Goal: Task Accomplishment & Management: Use online tool/utility

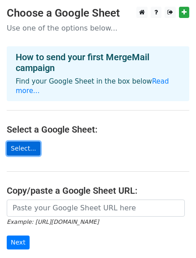
click at [26, 147] on link "Select..." at bounding box center [24, 149] width 34 height 14
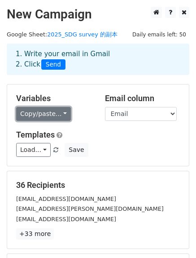
click at [49, 115] on link "Copy/paste..." at bounding box center [43, 114] width 55 height 14
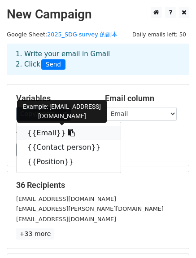
click at [42, 135] on link "{{Email}}" at bounding box center [69, 133] width 104 height 14
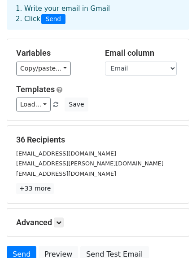
scroll to position [37, 0]
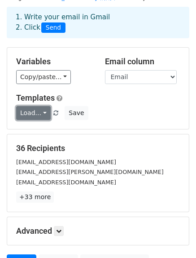
click at [40, 115] on link "Load..." at bounding box center [33, 113] width 35 height 14
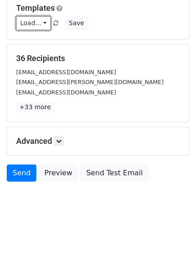
scroll to position [0, 0]
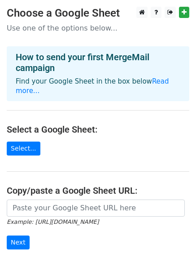
click at [13, 157] on main "Choose a Google Sheet Use one of the options below... How to send your first Me…" at bounding box center [98, 152] width 196 height 291
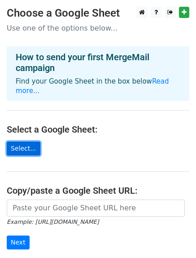
click at [18, 152] on link "Select..." at bounding box center [24, 149] width 34 height 14
click at [30, 151] on link "Select..." at bounding box center [24, 149] width 34 height 14
click at [16, 151] on link "Select..." at bounding box center [24, 149] width 34 height 14
click at [19, 144] on link "Select..." at bounding box center [24, 149] width 34 height 14
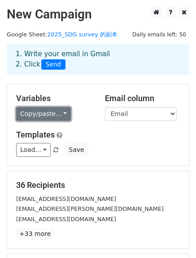
click at [64, 117] on link "Copy/paste..." at bounding box center [43, 114] width 55 height 14
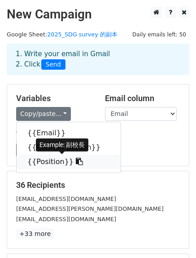
click at [49, 158] on link "{{Position}}" at bounding box center [69, 162] width 104 height 14
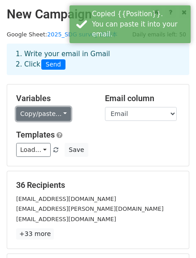
click at [44, 112] on link "Copy/paste..." at bounding box center [43, 114] width 55 height 14
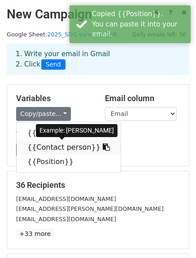
click at [56, 146] on link "{{Contact person}}" at bounding box center [69, 147] width 104 height 14
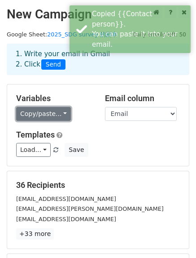
click at [31, 115] on link "Copy/paste..." at bounding box center [43, 114] width 55 height 14
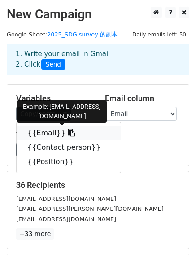
click at [40, 129] on link "{{Email}}" at bounding box center [69, 133] width 104 height 14
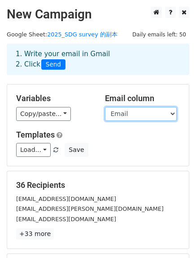
click at [121, 113] on select "Email Contact person Position" at bounding box center [141, 114] width 72 height 14
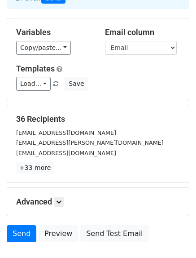
scroll to position [127, 0]
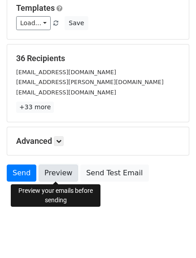
click at [55, 172] on link "Preview" at bounding box center [59, 173] width 40 height 17
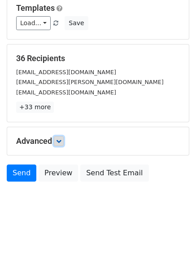
click at [60, 140] on icon at bounding box center [58, 140] width 5 height 5
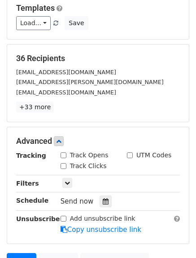
click at [78, 156] on label "Track Opens" at bounding box center [89, 155] width 39 height 9
click at [67, 156] on input "Track Opens" at bounding box center [64, 155] width 6 height 6
checkbox input "true"
click at [82, 165] on label "Track Clicks" at bounding box center [88, 165] width 37 height 9
click at [67, 165] on input "Track Clicks" at bounding box center [64, 166] width 6 height 6
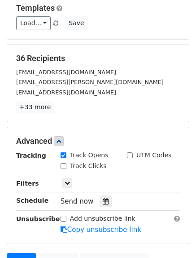
checkbox input "true"
click at [67, 182] on icon at bounding box center [67, 182] width 5 height 5
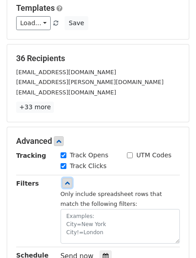
click at [67, 182] on icon at bounding box center [67, 182] width 5 height 5
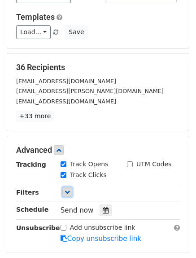
scroll to position [215, 0]
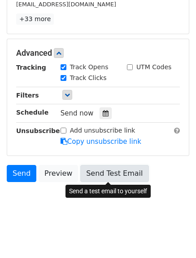
click at [94, 178] on link "Send Test Email" at bounding box center [114, 173] width 68 height 17
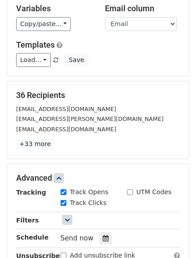
scroll to position [180, 0]
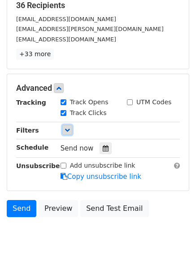
click at [70, 129] on link at bounding box center [67, 130] width 10 height 10
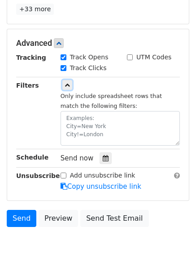
scroll to position [270, 0]
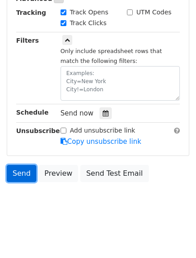
click at [28, 176] on link "Send" at bounding box center [22, 173] width 30 height 17
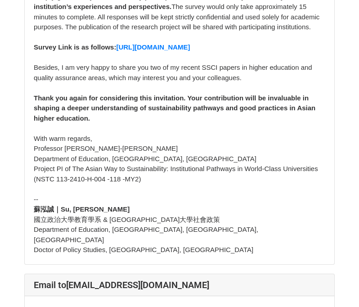
scroll to position [1618, 0]
